Goal: Information Seeking & Learning: Learn about a topic

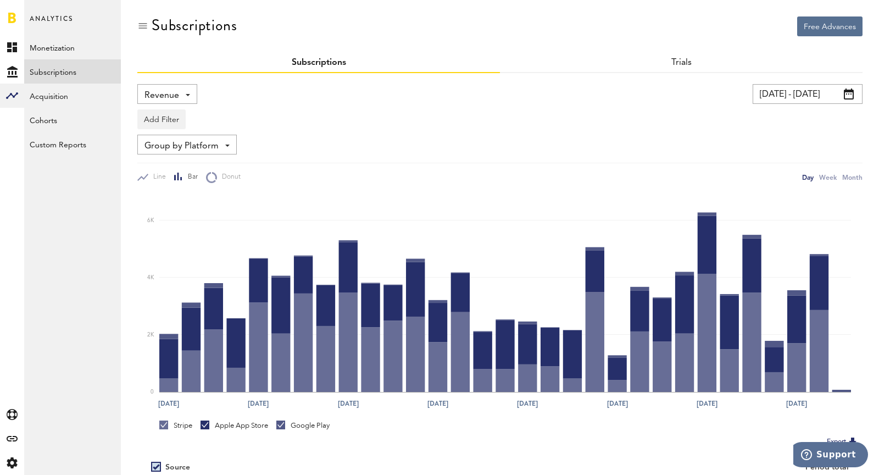
click at [188, 93] on div "Revenue Revenue MRR Actives Trial Status Billing Retries New Subscriptions Rene…" at bounding box center [167, 94] width 60 height 20
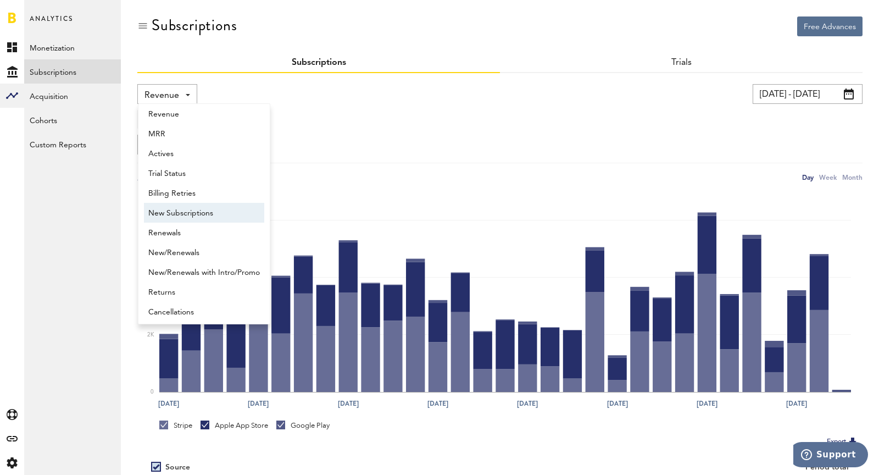
click at [214, 214] on span "New Subscriptions" at bounding box center [203, 213] width 111 height 19
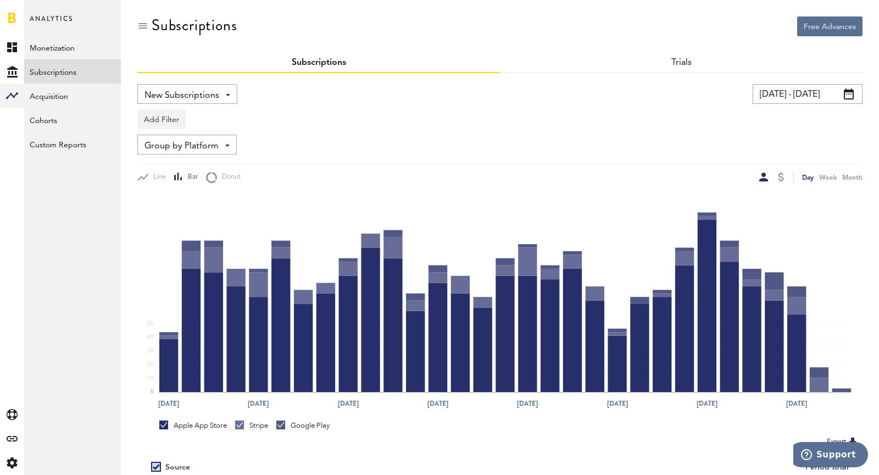
click at [778, 98] on input "[DATE] - [DATE]" at bounding box center [807, 94] width 110 height 20
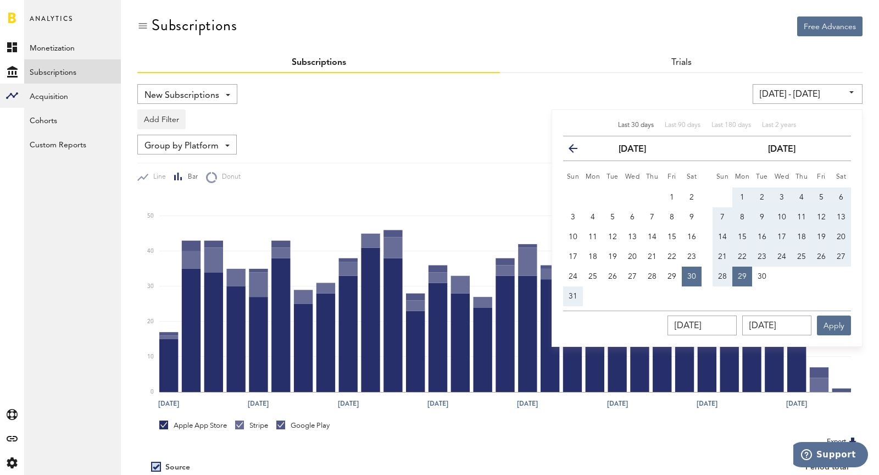
click at [712, 257] on td "21" at bounding box center [716, 257] width 31 height 20
click at [716, 257] on button "21" at bounding box center [722, 257] width 20 height 20
type input "[DATE] - [DATE]"
type input "[DATE]"
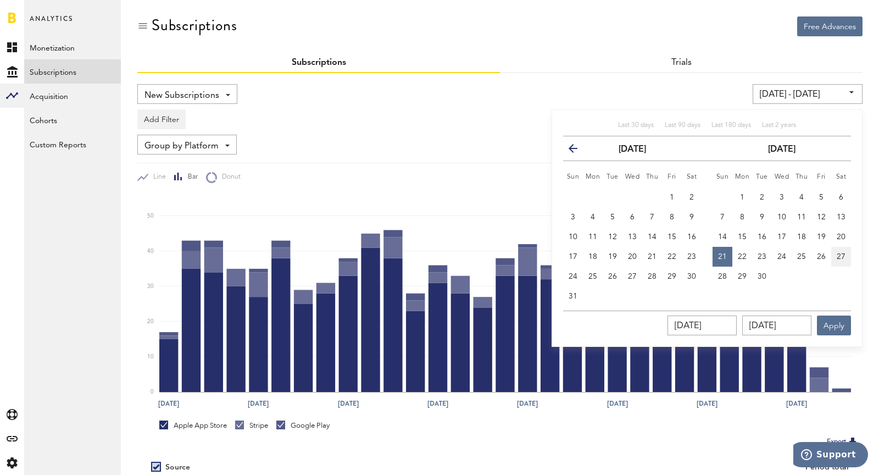
click at [843, 250] on button "27" at bounding box center [841, 257] width 20 height 20
type input "[DATE] - [DATE]"
type input "[DATE]"
click at [841, 329] on button "Apply" at bounding box center [834, 325] width 34 height 20
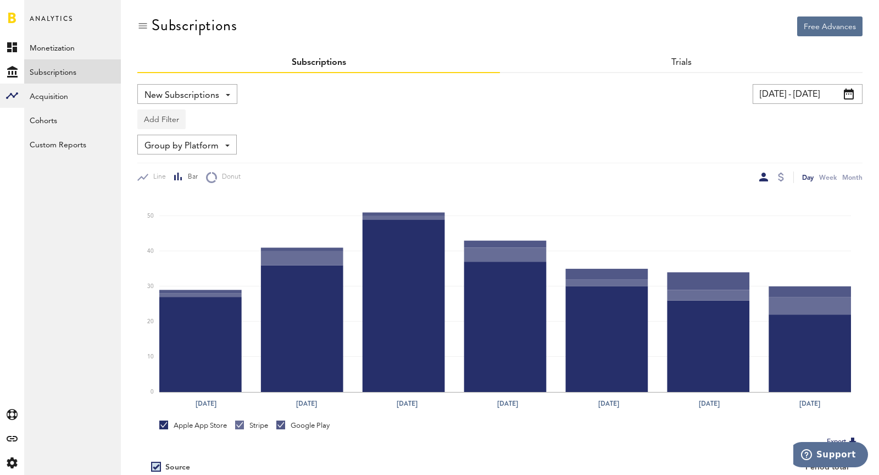
click at [165, 116] on button "Add Filter" at bounding box center [161, 119] width 48 height 20
click at [174, 138] on li "Platforms" at bounding box center [187, 148] width 89 height 20
click at [160, 124] on div "Platforms" at bounding box center [178, 120] width 48 height 19
click at [169, 146] on span "Apple App Store" at bounding box center [190, 146] width 84 height 19
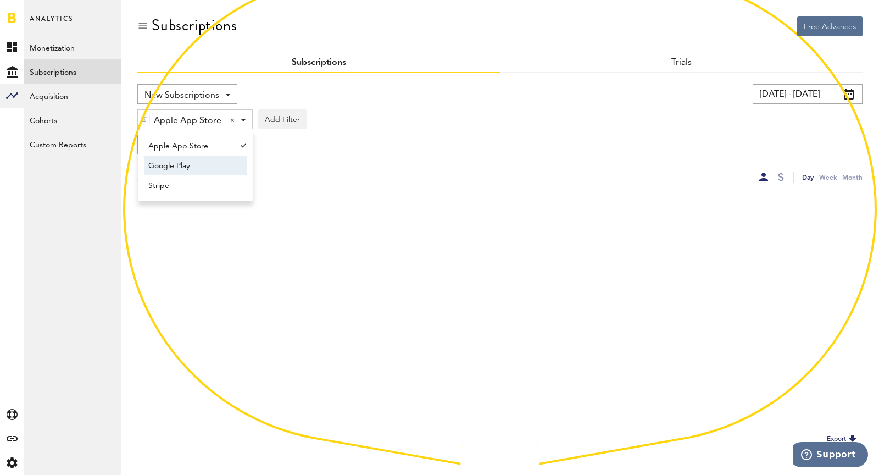
click at [176, 165] on span "Google Play" at bounding box center [190, 166] width 84 height 19
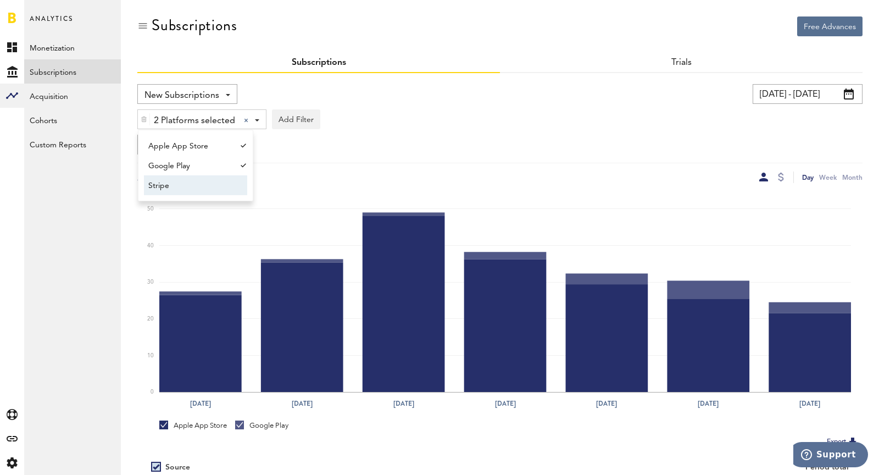
click at [181, 188] on span "Stripe" at bounding box center [190, 185] width 84 height 19
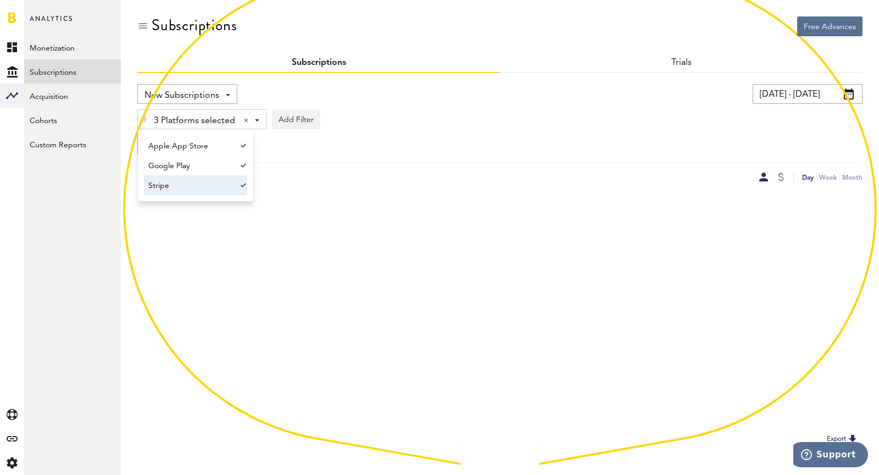
click at [333, 160] on div "New Subscriptions Revenue MRR Actives Trial Status Billing Retries New Subscrip…" at bounding box center [499, 133] width 725 height 99
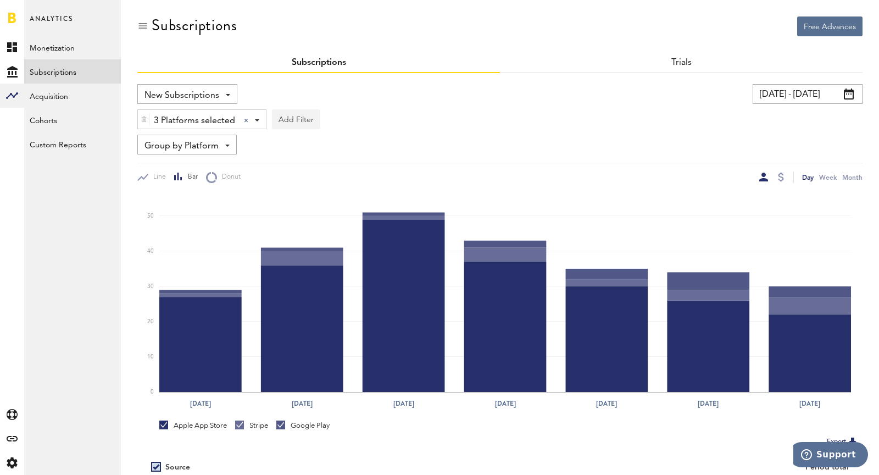
click at [299, 126] on button "Add Filter" at bounding box center [296, 119] width 48 height 20
click at [311, 190] on li "Subscriptions" at bounding box center [322, 187] width 89 height 20
click at [331, 114] on div "Subscriptions" at bounding box center [318, 120] width 61 height 19
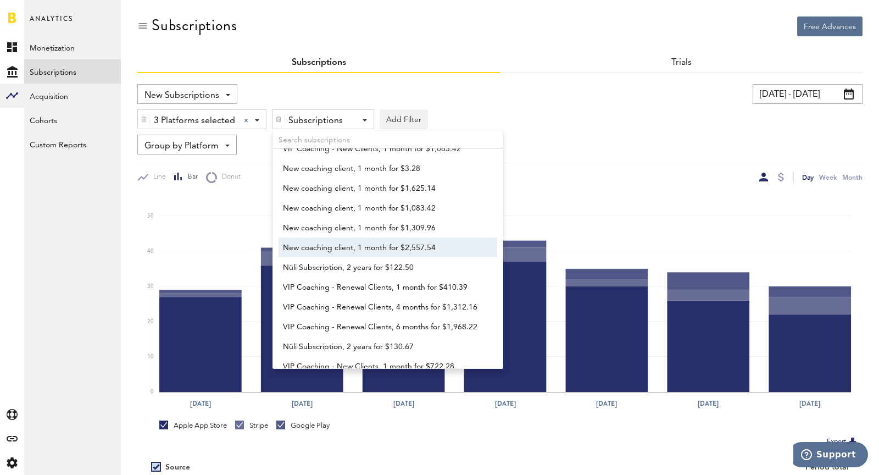
scroll to position [272, 0]
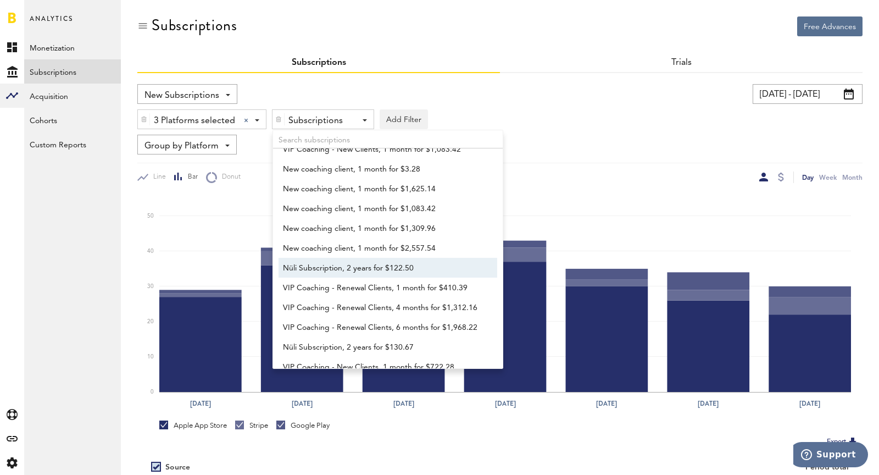
click at [334, 275] on span "Nüli Subscription, 2 years for $122.50" at bounding box center [382, 268] width 199 height 19
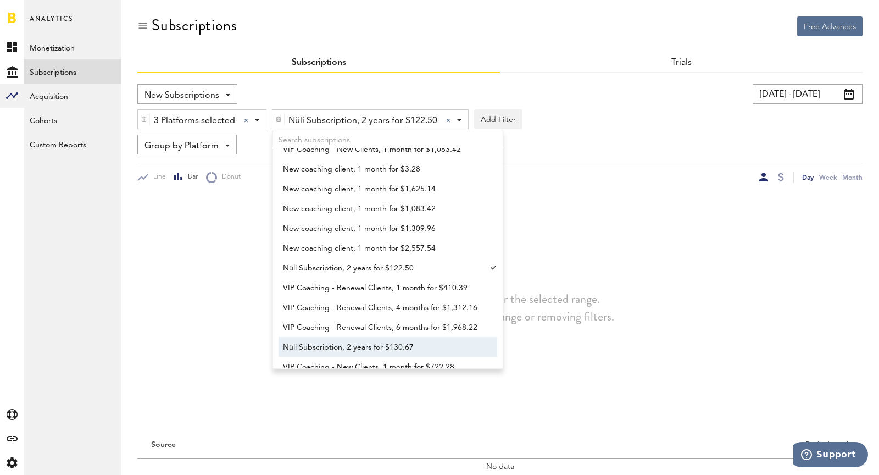
click at [343, 339] on span "Nüli Subscription, 2 years for $130.67" at bounding box center [382, 347] width 199 height 19
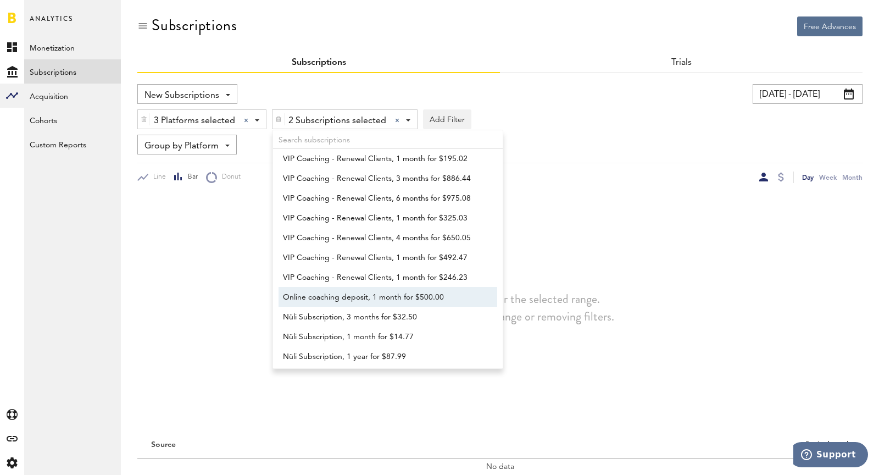
scroll to position [650, 0]
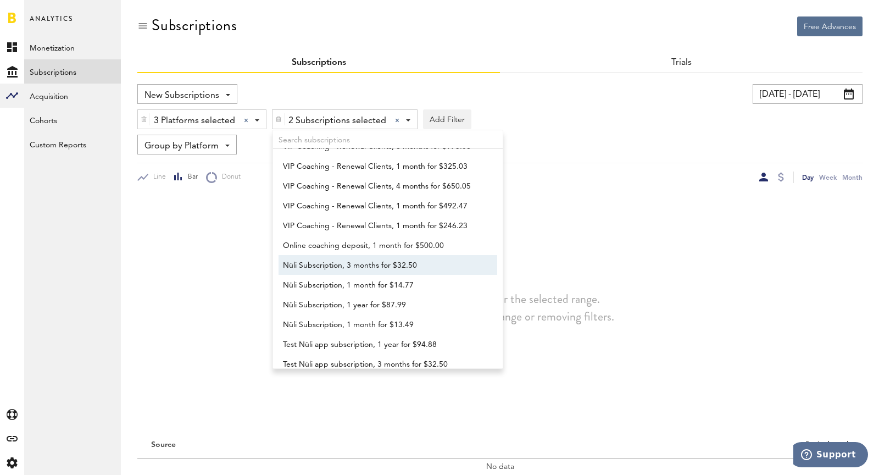
click at [322, 267] on span "Nüli Subscription, 3 months for $32.50" at bounding box center [382, 265] width 199 height 19
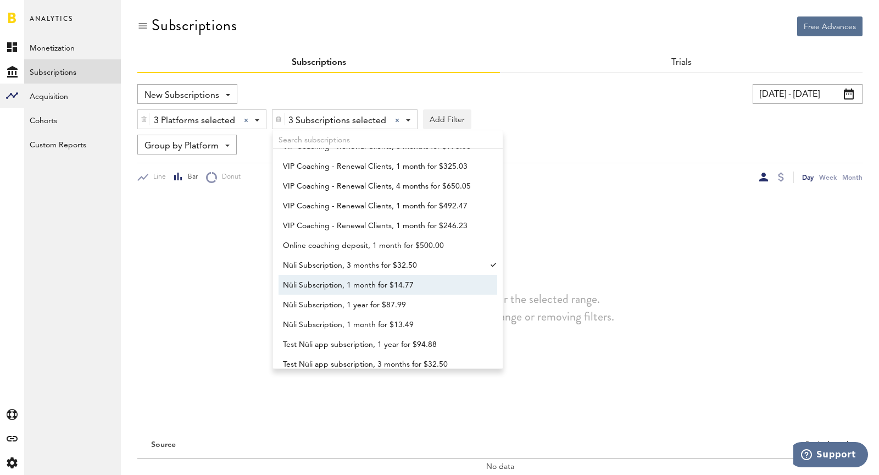
click at [333, 282] on span "Nüli Subscription, 1 month for $14.77" at bounding box center [382, 285] width 199 height 19
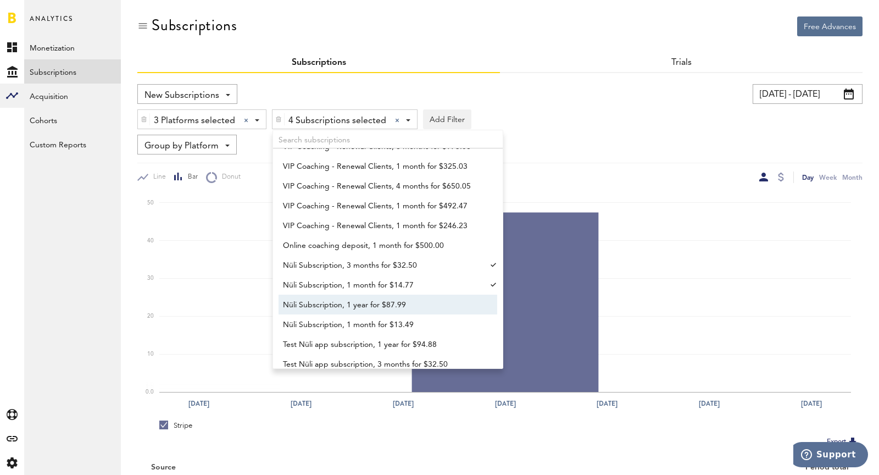
click at [349, 303] on span "Nüli Subscription, 1 year for $87.99" at bounding box center [382, 304] width 199 height 19
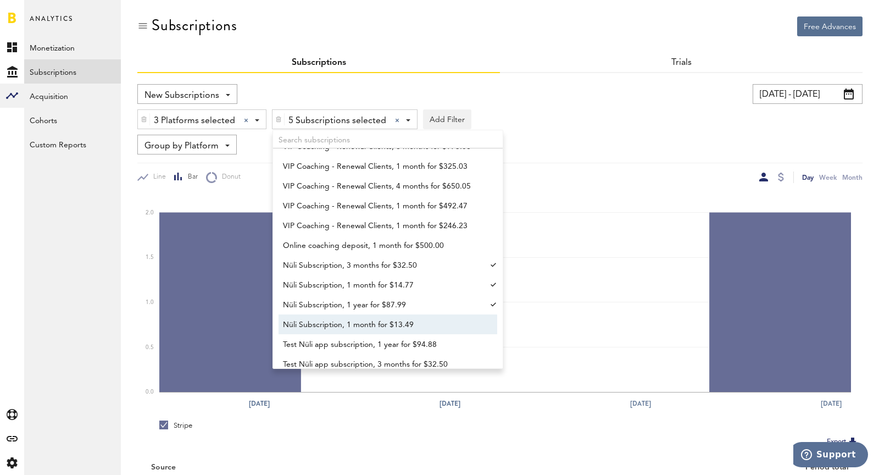
click at [372, 330] on span "Nüli Subscription, 1 month for $13.49" at bounding box center [382, 324] width 199 height 19
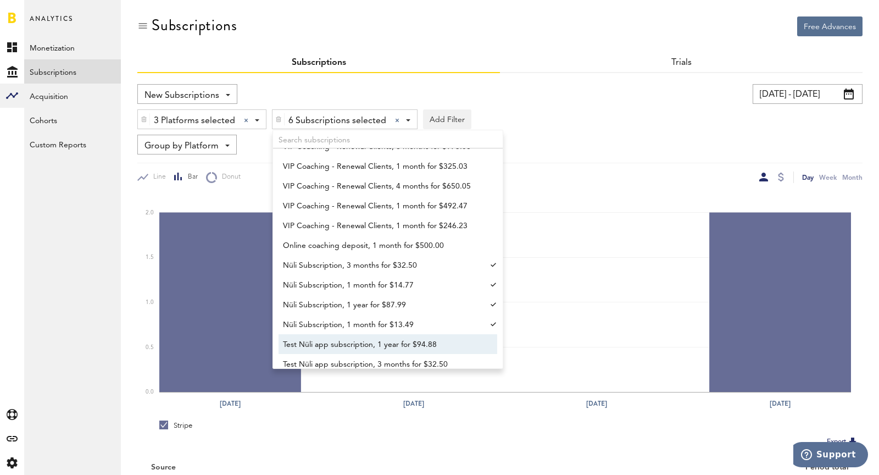
click at [383, 345] on span "Test Nüli app subscription, 1 year for $94.88" at bounding box center [382, 344] width 199 height 19
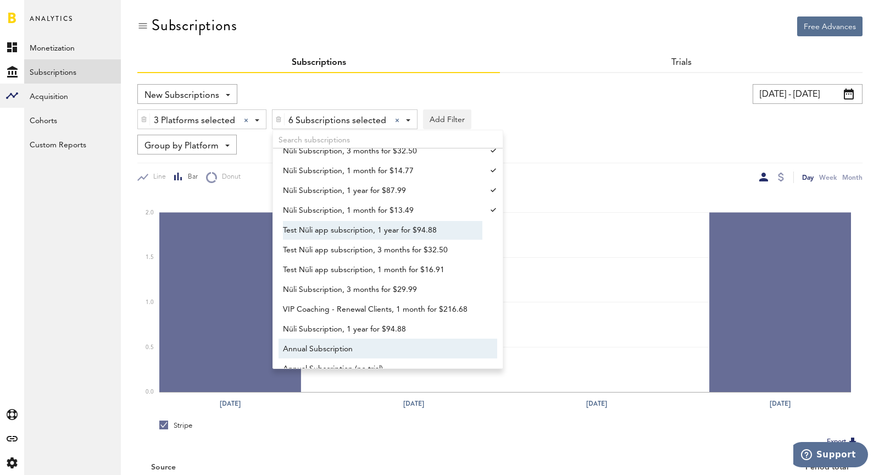
scroll to position [780, 0]
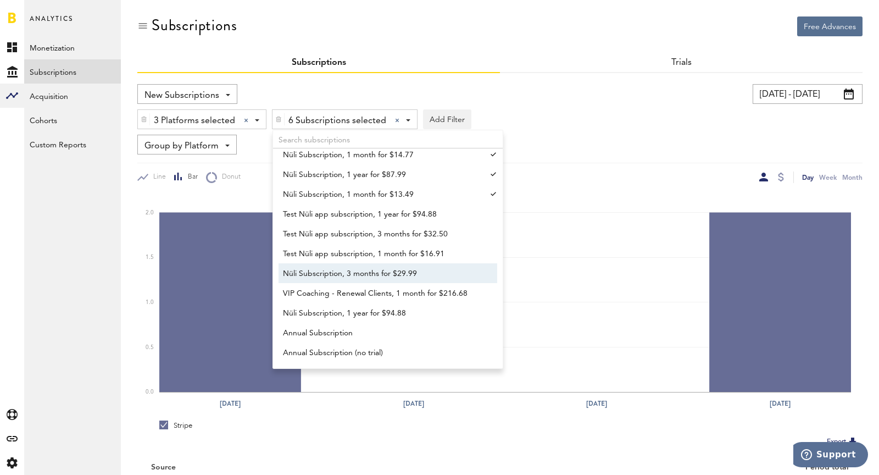
click at [344, 279] on span "Nüli Subscription, 3 months for $29.99" at bounding box center [382, 273] width 199 height 19
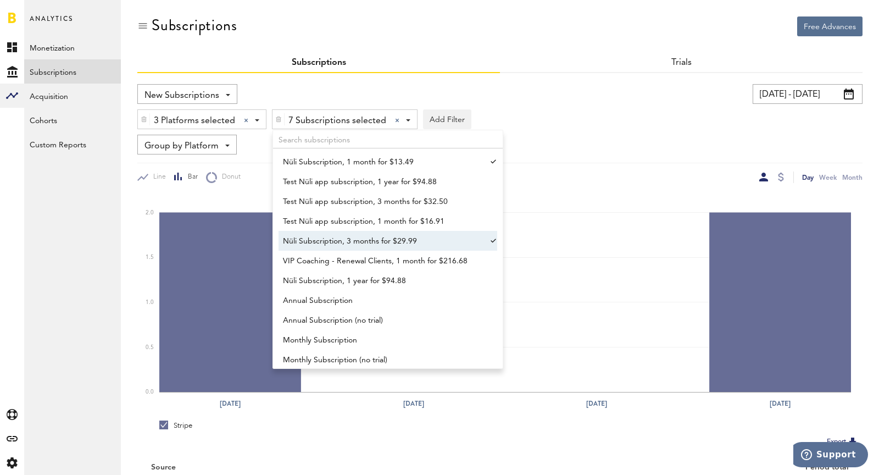
scroll to position [821, 0]
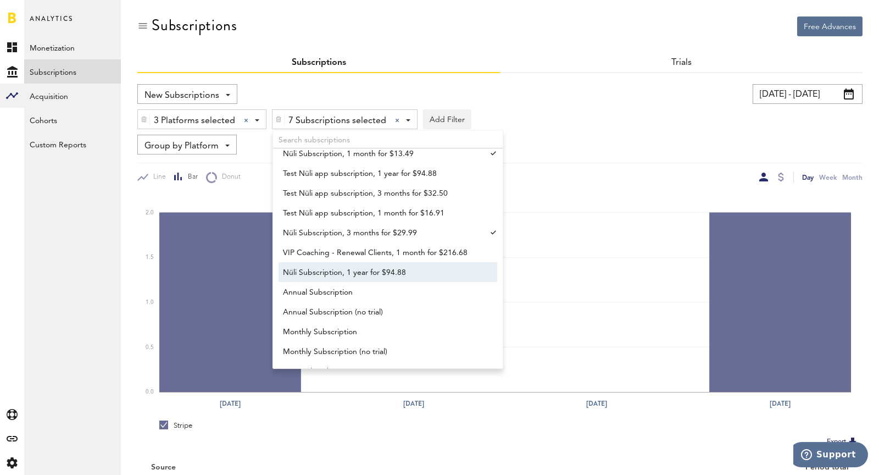
click at [381, 274] on span "Nüli Subscription, 1 year for $94.88" at bounding box center [382, 272] width 199 height 19
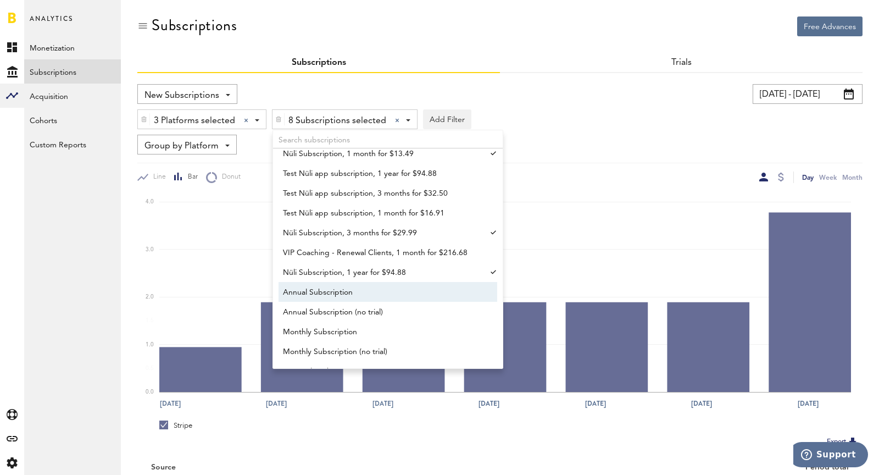
click at [387, 290] on span "Annual Subscription" at bounding box center [382, 292] width 199 height 19
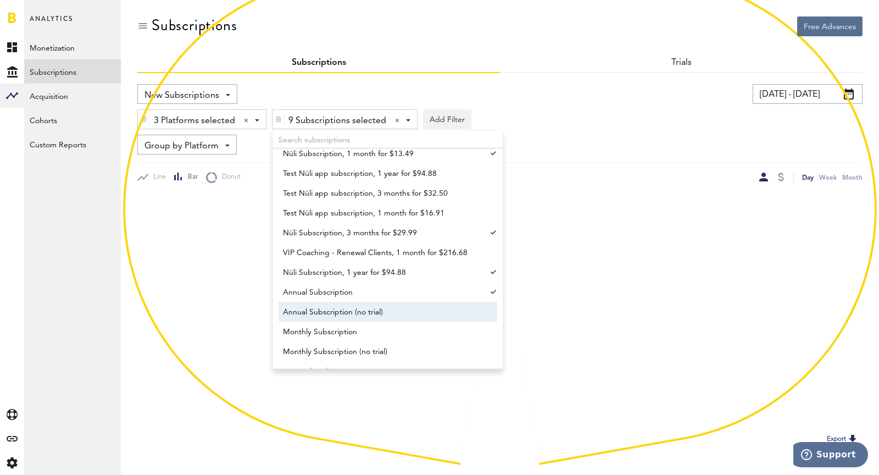
click at [397, 313] on span "Annual Subscription (no trial)" at bounding box center [382, 312] width 199 height 19
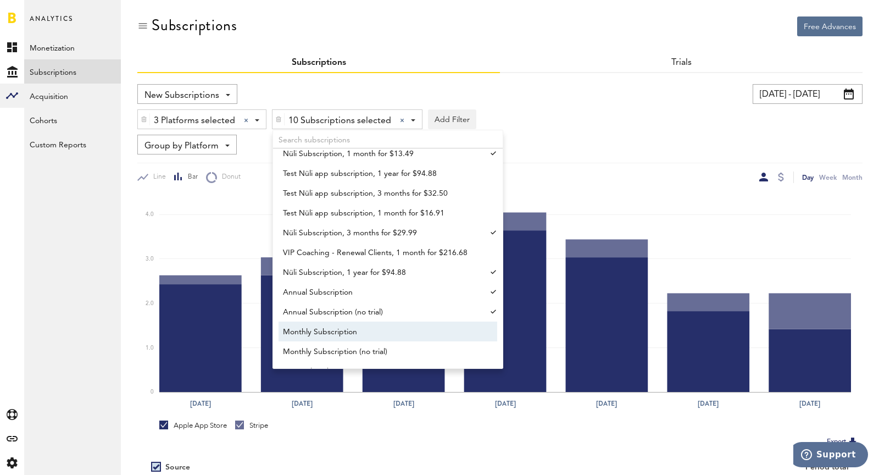
click at [405, 327] on span "Monthly Subscription" at bounding box center [382, 331] width 199 height 19
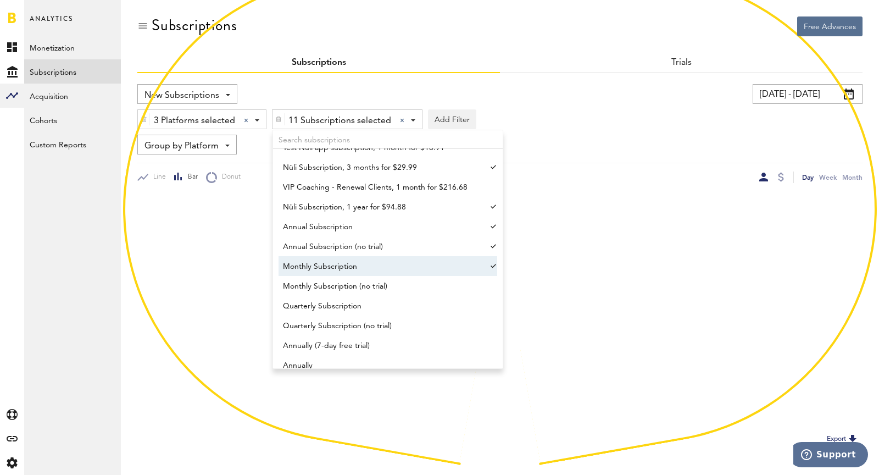
scroll to position [912, 0]
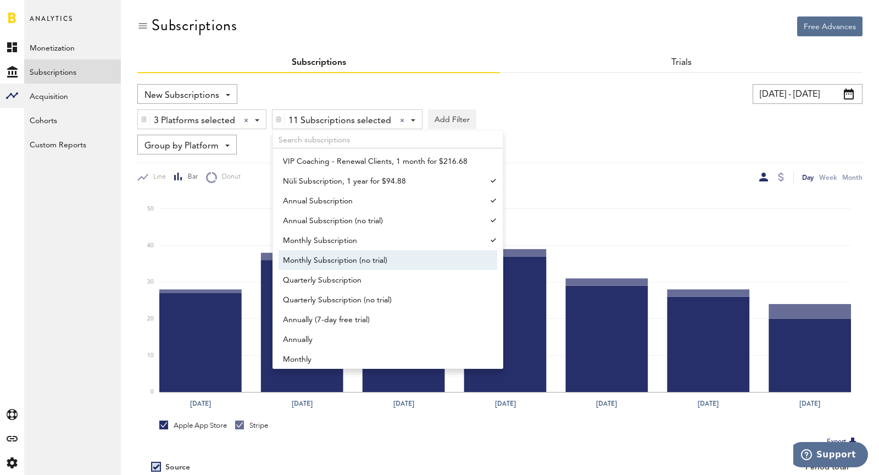
click at [343, 257] on span "Monthly Subscription (no trial)" at bounding box center [382, 260] width 199 height 19
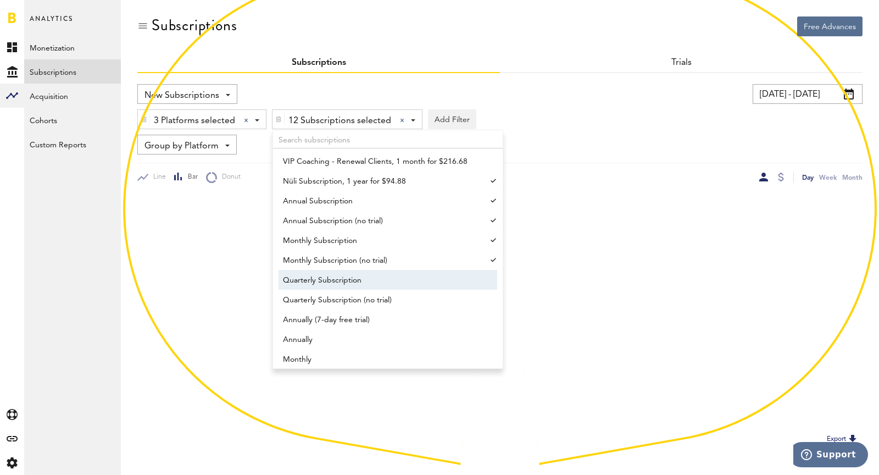
click at [368, 275] on span "Quarterly Subscription" at bounding box center [382, 280] width 199 height 19
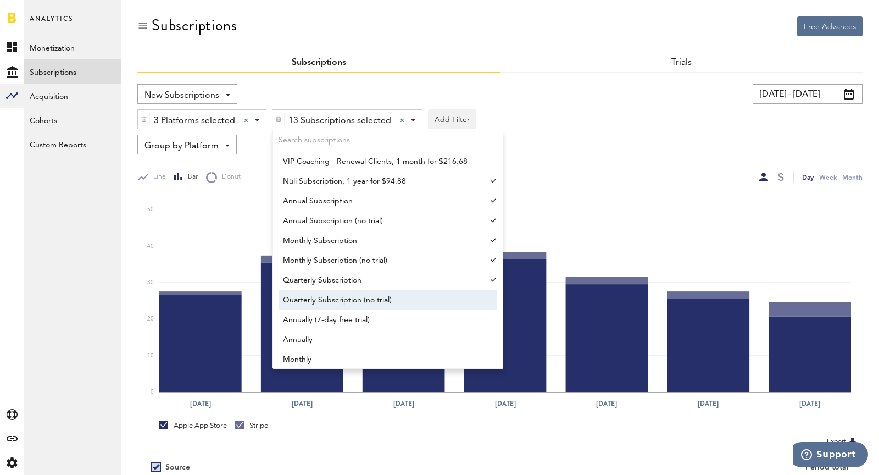
click at [383, 296] on span "Quarterly Subscription (no trial)" at bounding box center [382, 300] width 199 height 19
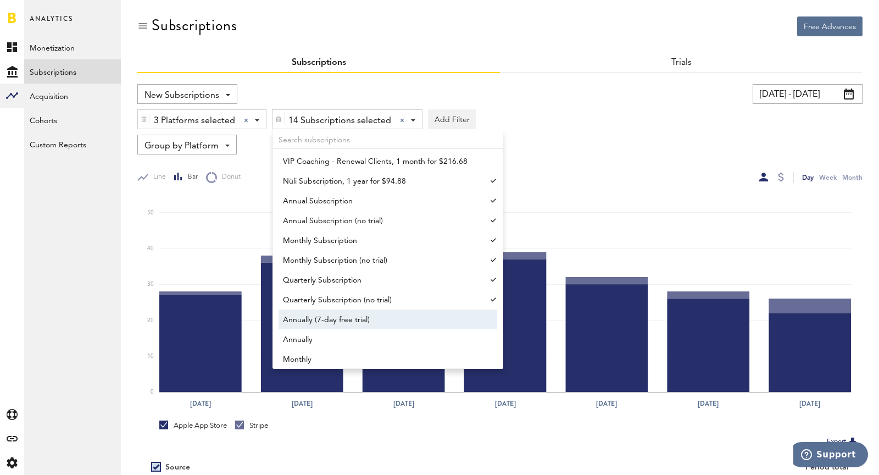
click at [395, 325] on span "Annually (7-day free trial)" at bounding box center [382, 319] width 199 height 19
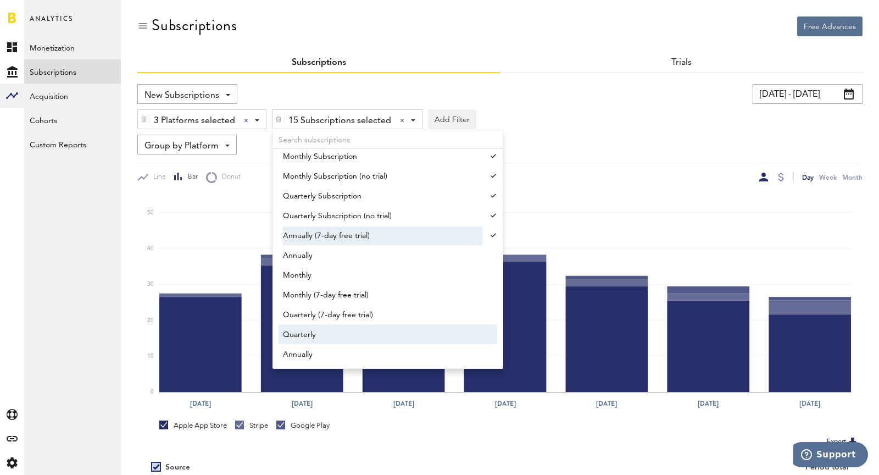
scroll to position [1008, 0]
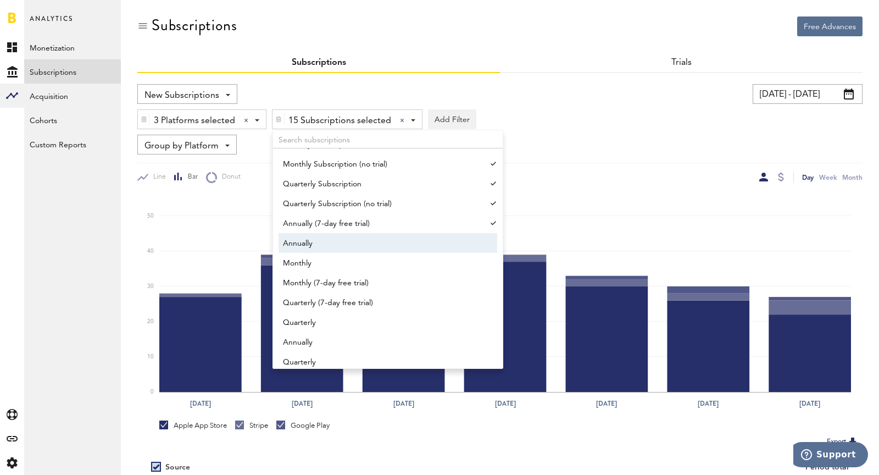
click at [330, 234] on span "Annually" at bounding box center [382, 243] width 199 height 19
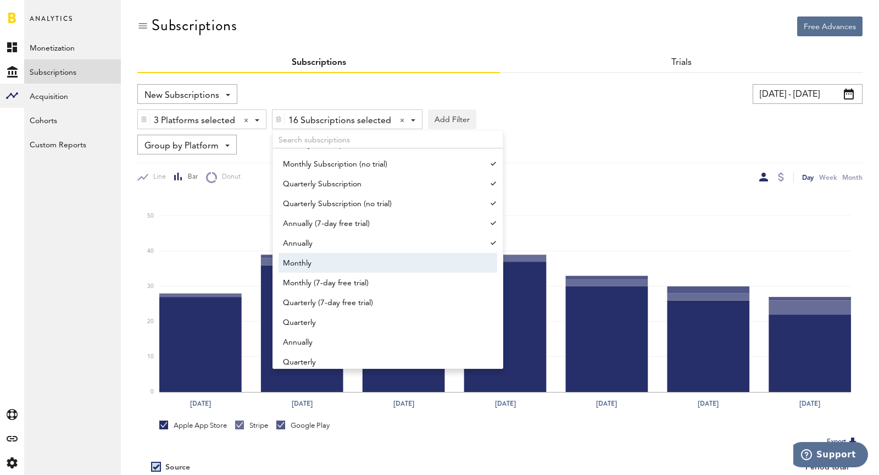
click at [353, 264] on span "Monthly" at bounding box center [382, 263] width 199 height 19
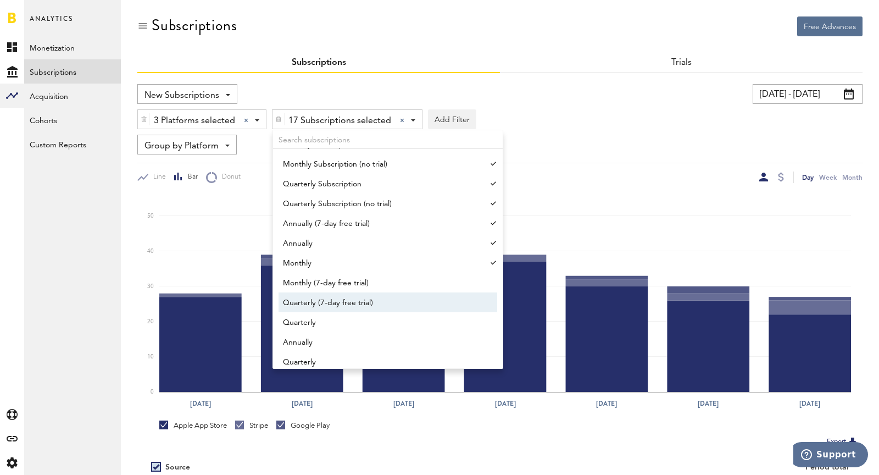
click at [375, 293] on span "Quarterly (7-day free trial)" at bounding box center [382, 302] width 199 height 19
click at [383, 306] on span "Quarterly (7-day free trial)" at bounding box center [382, 302] width 199 height 19
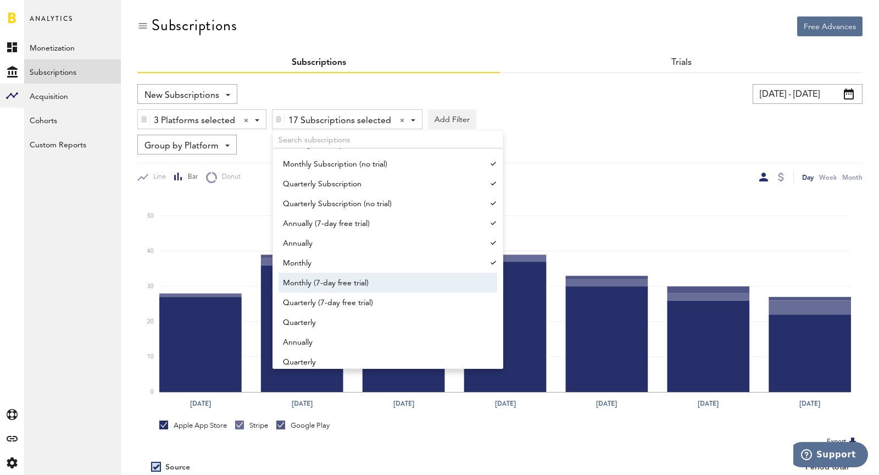
click at [359, 282] on span "Monthly (7-day free trial)" at bounding box center [382, 283] width 199 height 19
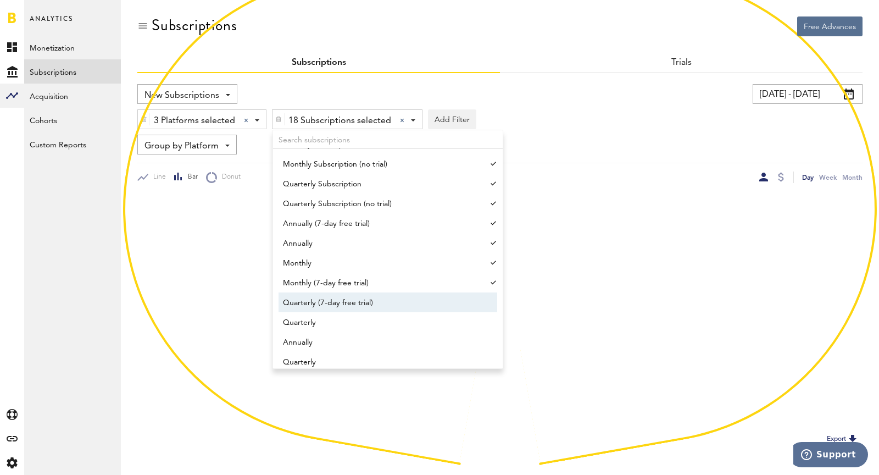
click at [384, 310] on ul "VIP Coaching - New Clients, 1 month for $82.08 女力12週夏日減脂1對1線上教練課程, 1 month for …" at bounding box center [388, 258] width 230 height 220
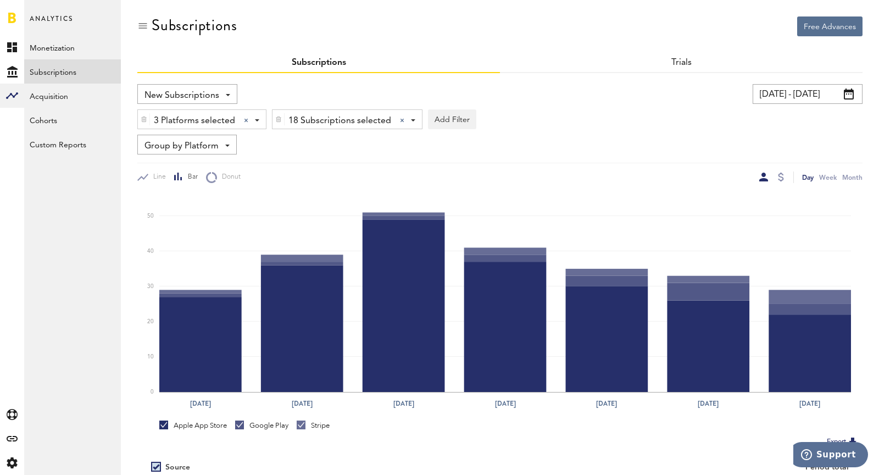
click at [335, 119] on span "18 Subscriptions selected" at bounding box center [339, 120] width 103 height 19
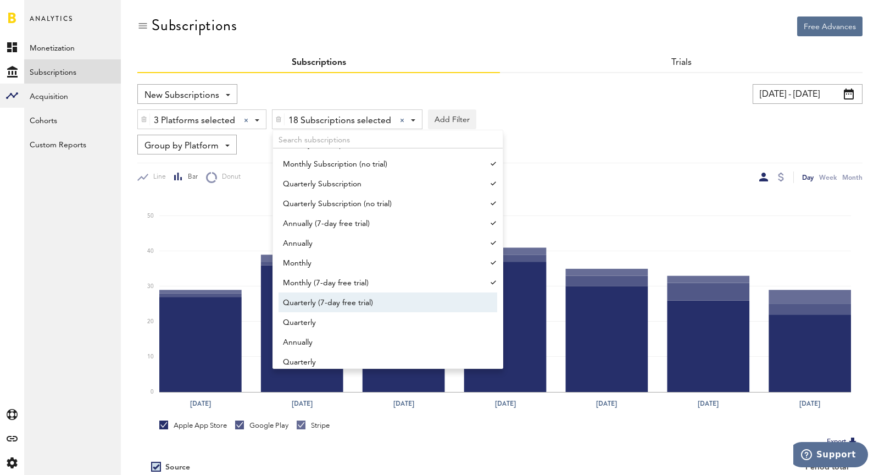
click at [336, 304] on span "Quarterly (7-day free trial)" at bounding box center [382, 302] width 199 height 19
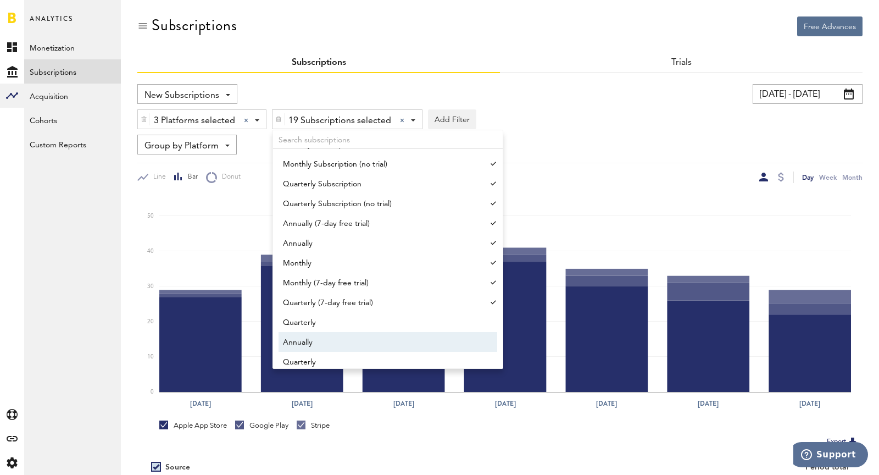
click at [345, 337] on span "Annually" at bounding box center [382, 342] width 199 height 19
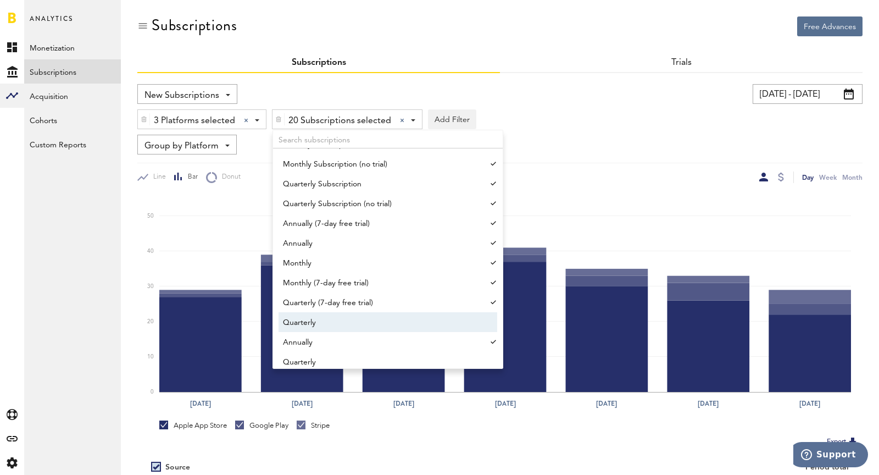
click at [331, 324] on span "Quarterly" at bounding box center [382, 322] width 199 height 19
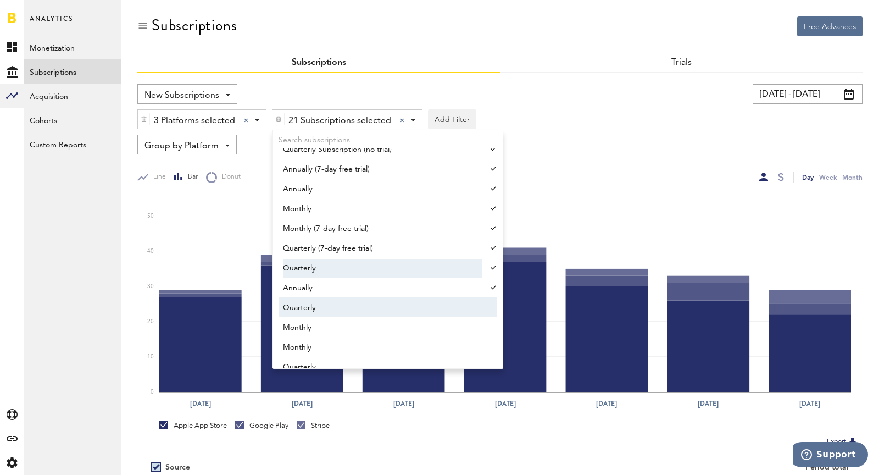
scroll to position [1063, 0]
click at [321, 302] on span "Quarterly" at bounding box center [382, 307] width 199 height 19
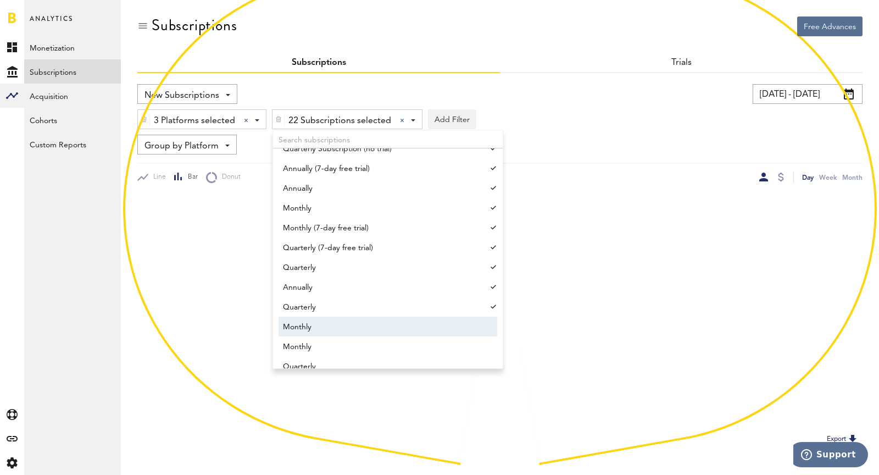
click at [341, 330] on span "Monthly" at bounding box center [382, 326] width 199 height 19
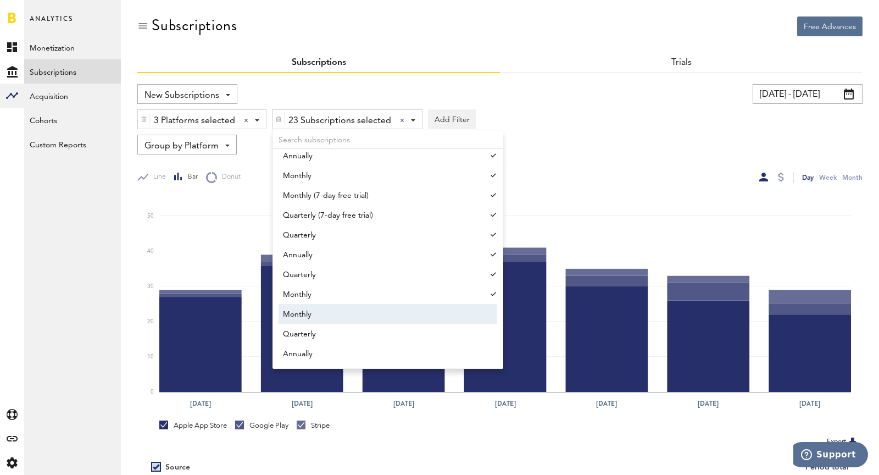
click at [344, 314] on span "Monthly" at bounding box center [382, 314] width 199 height 19
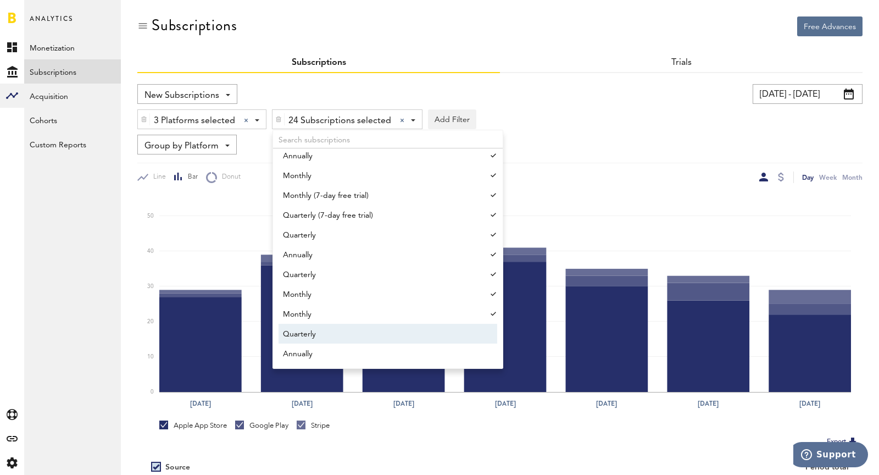
click at [339, 341] on span "Quarterly" at bounding box center [382, 334] width 199 height 19
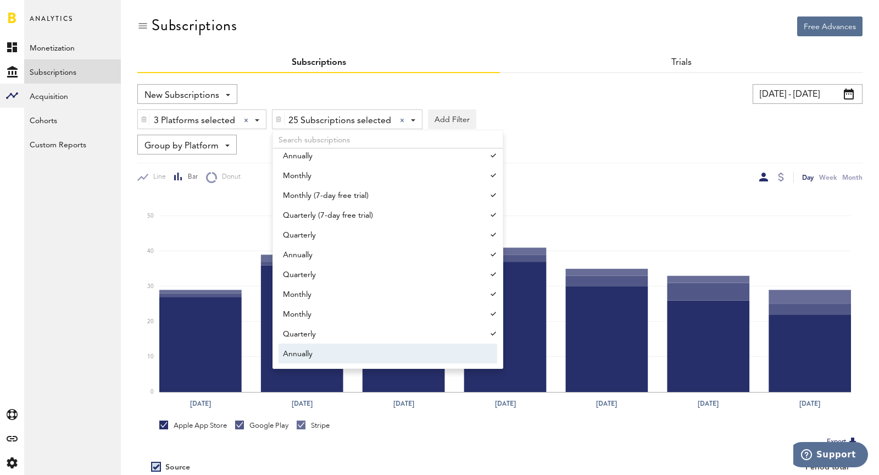
click at [350, 355] on span "Annually" at bounding box center [382, 353] width 199 height 19
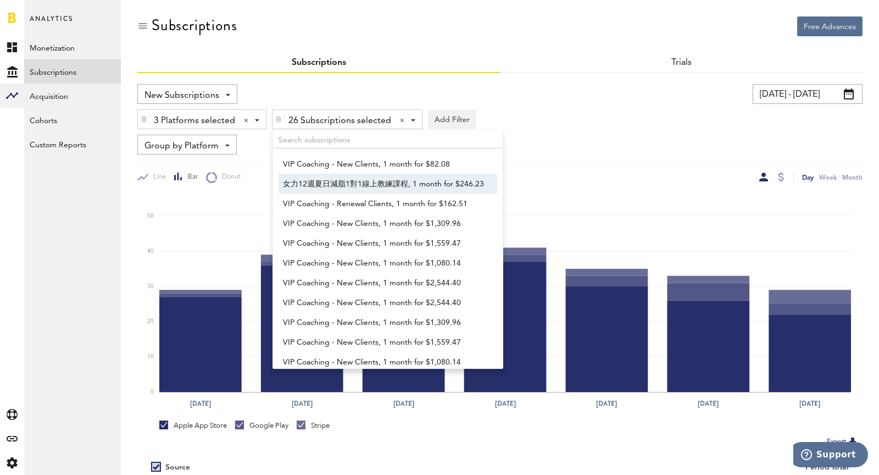
click at [633, 131] on div "New Subscriptions Revenue MRR Actives Trial Status Billing Retries New Subscrip…" at bounding box center [499, 133] width 725 height 99
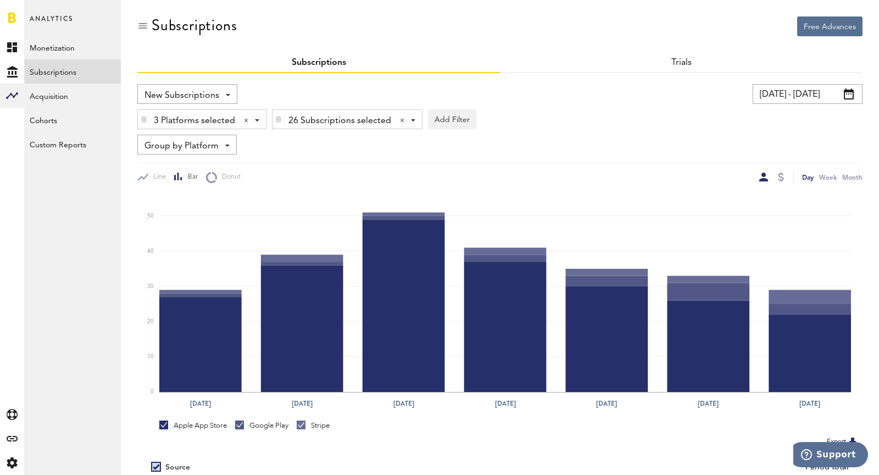
click at [785, 97] on input "[DATE] - [DATE]" at bounding box center [807, 94] width 110 height 20
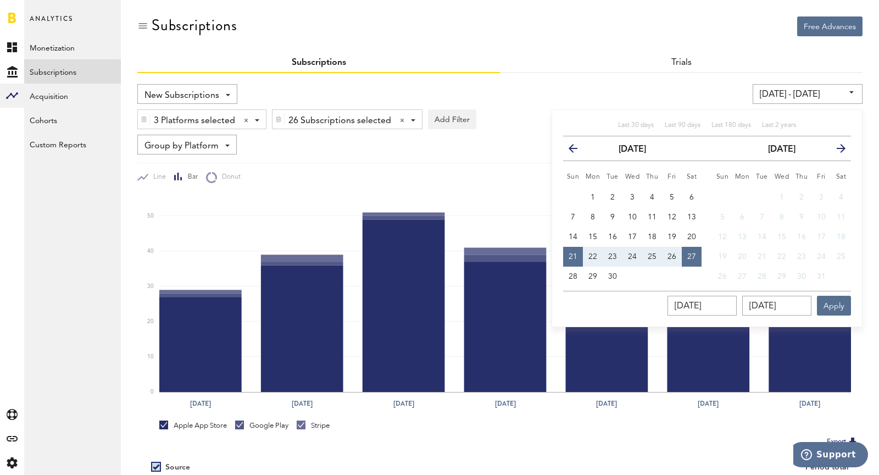
click at [577, 150] on icon "button" at bounding box center [577, 150] width 0 height 0
click at [576, 272] on span "29" at bounding box center [572, 276] width 9 height 8
type input "[DATE] - [DATE]"
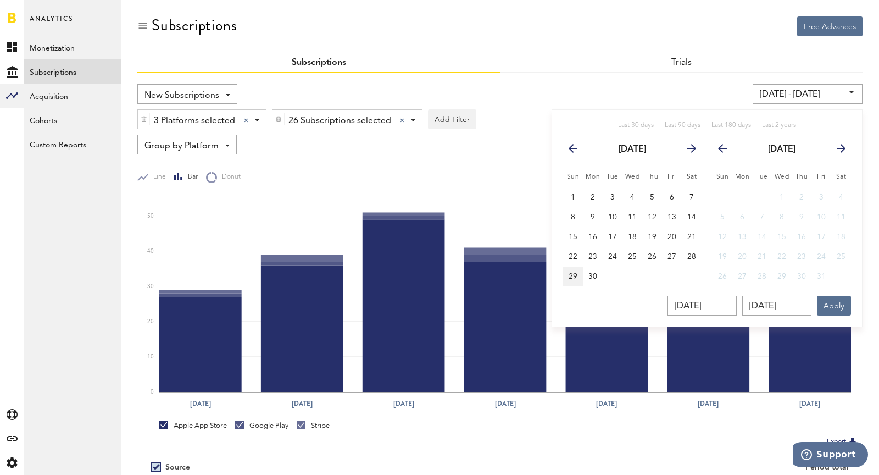
type input "[DATE]"
click at [837, 150] on icon "button" at bounding box center [837, 150] width 0 height 0
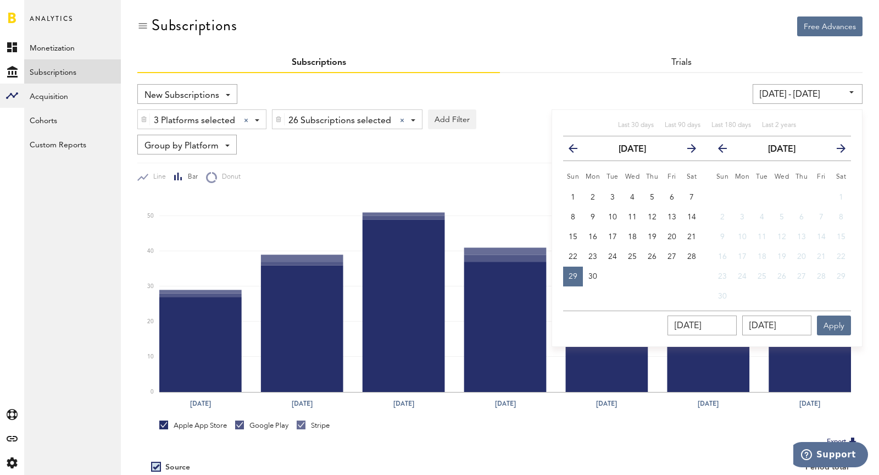
click at [837, 150] on icon "button" at bounding box center [837, 150] width 0 height 0
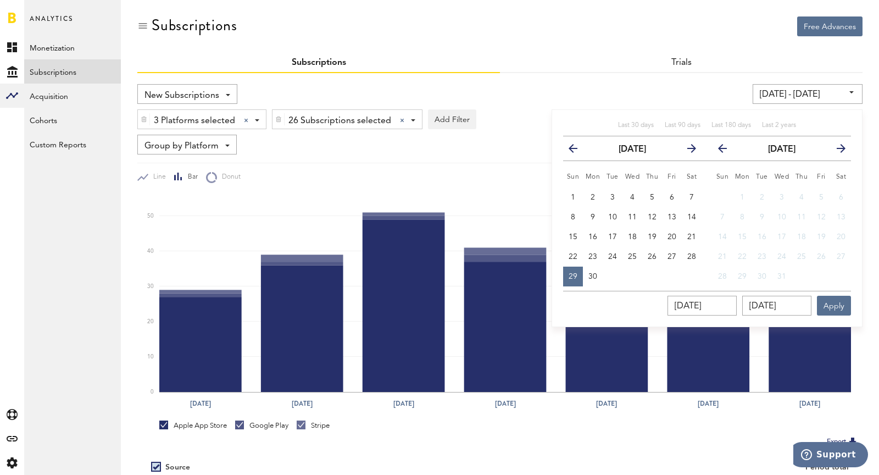
click at [837, 150] on icon "button" at bounding box center [837, 150] width 0 height 0
click at [727, 150] on icon "button" at bounding box center [727, 150] width 0 height 0
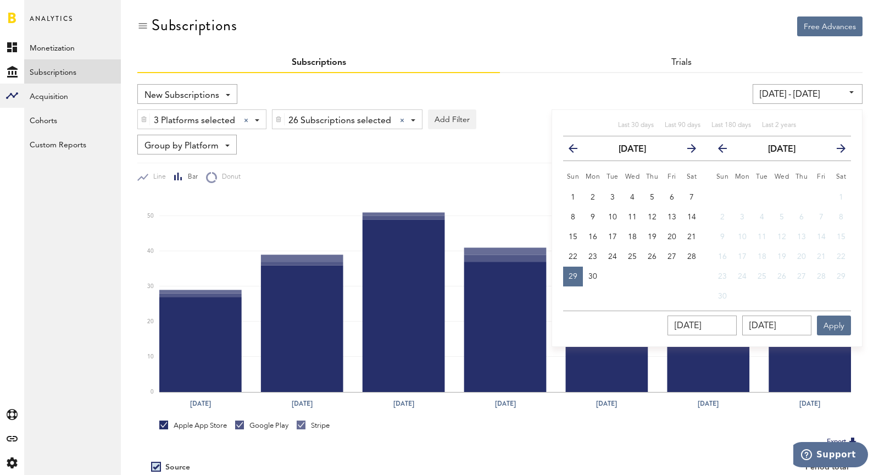
click at [727, 150] on icon "button" at bounding box center [727, 150] width 0 height 0
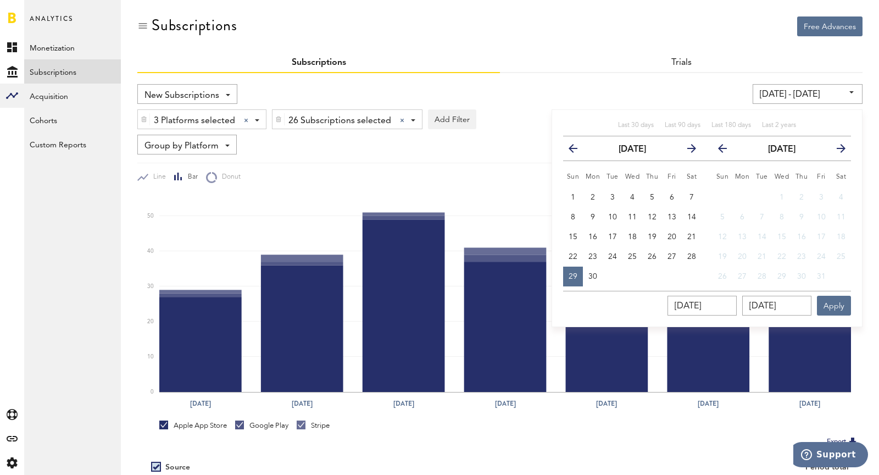
click at [727, 150] on icon "button" at bounding box center [727, 150] width 0 height 0
click at [839, 260] on button "27" at bounding box center [841, 257] width 20 height 20
type input "[DATE] - [DATE]"
type input "[DATE]"
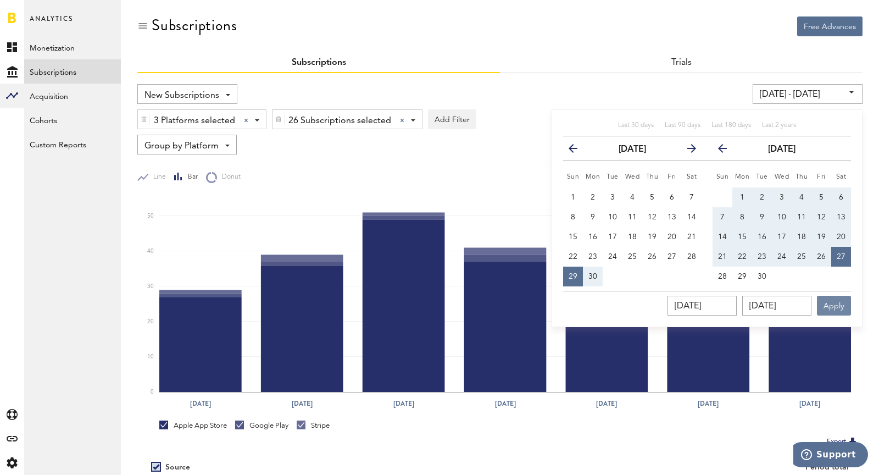
click at [838, 306] on button "Apply" at bounding box center [834, 305] width 34 height 20
